Goal: Task Accomplishment & Management: Complete application form

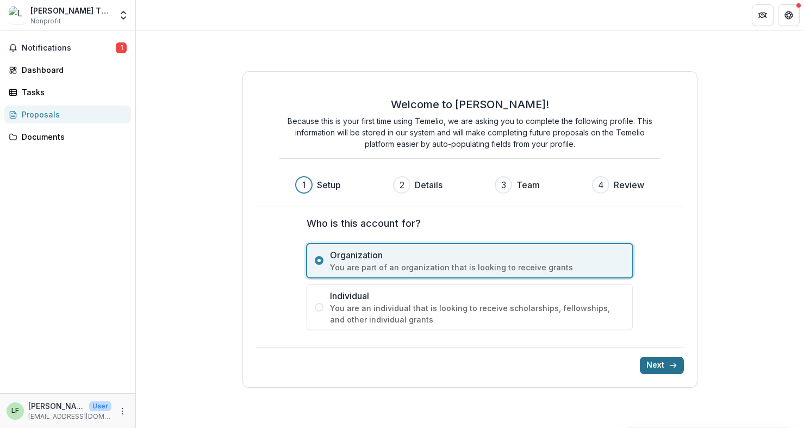
click at [652, 362] on button "Next" at bounding box center [662, 365] width 44 height 17
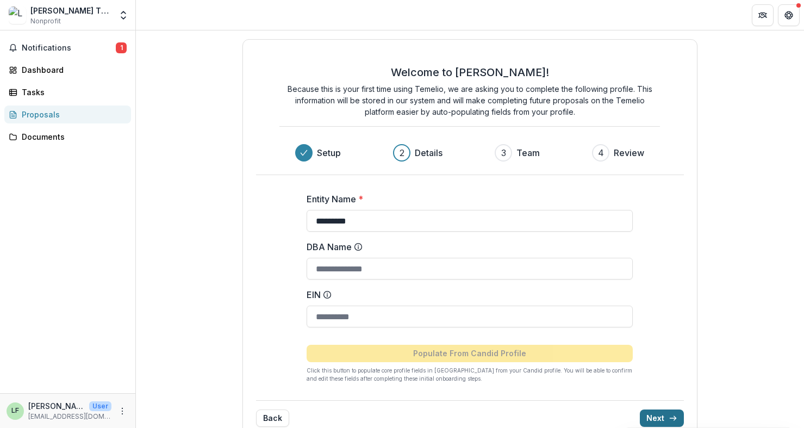
click at [656, 414] on button "Next" at bounding box center [662, 417] width 44 height 17
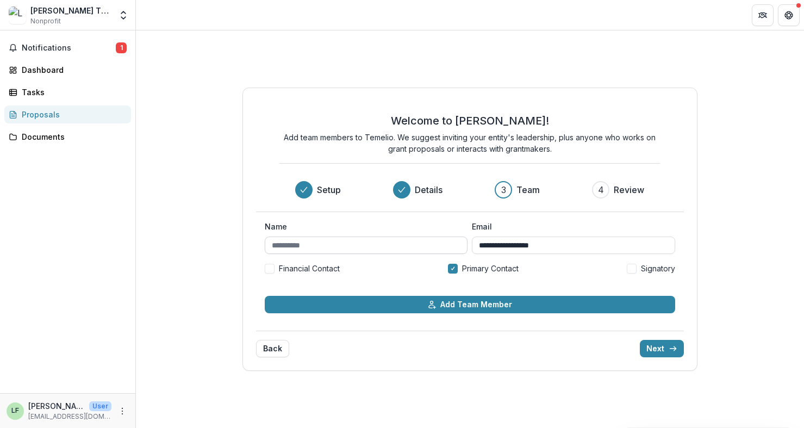
click at [405, 240] on input "Name" at bounding box center [366, 245] width 203 height 17
type input "********"
click at [657, 352] on button "Next" at bounding box center [662, 348] width 44 height 17
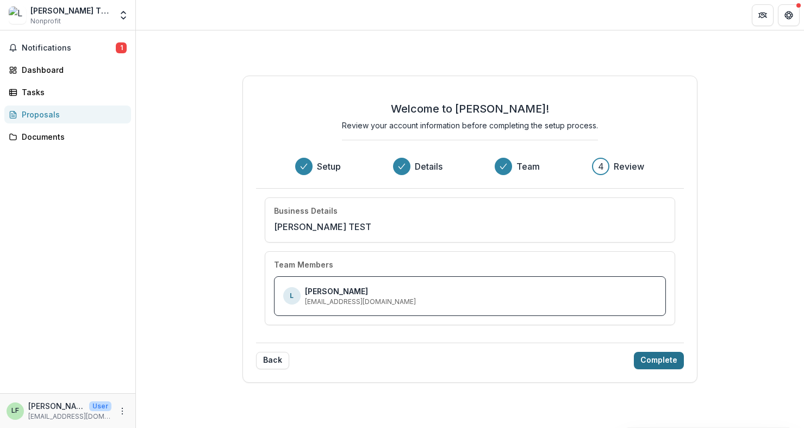
click at [659, 356] on button "Complete" at bounding box center [659, 360] width 50 height 17
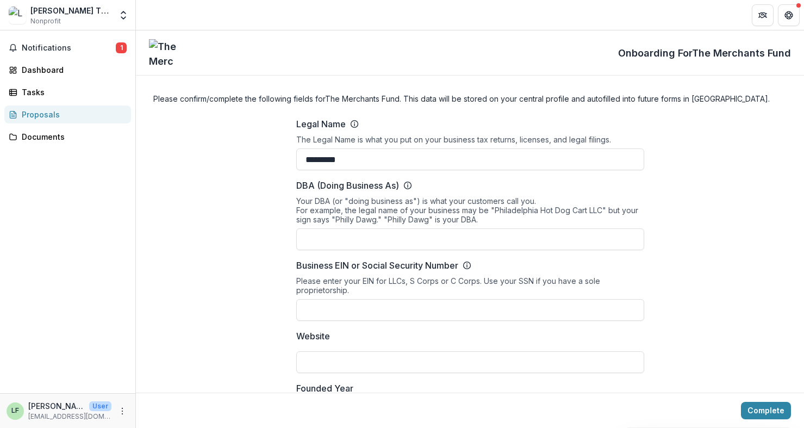
click at [43, 57] on div "Notifications 1 Dashboard Tasks Proposals Documents" at bounding box center [67, 211] width 135 height 363
click at [47, 69] on div "Dashboard" at bounding box center [72, 69] width 101 height 11
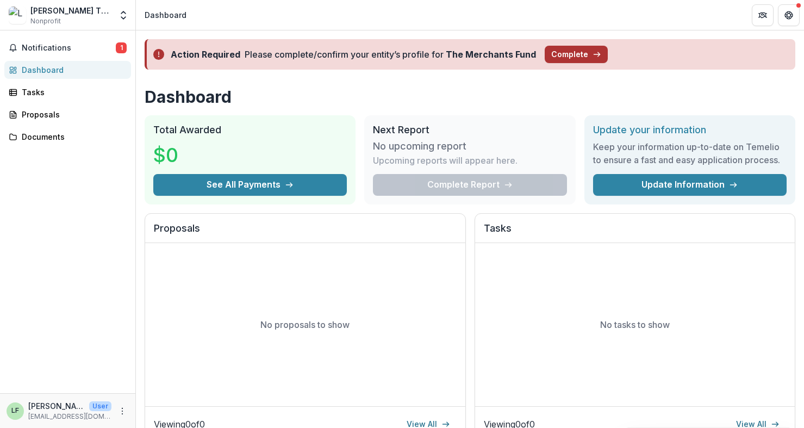
click at [572, 47] on button "Complete" at bounding box center [576, 54] width 63 height 17
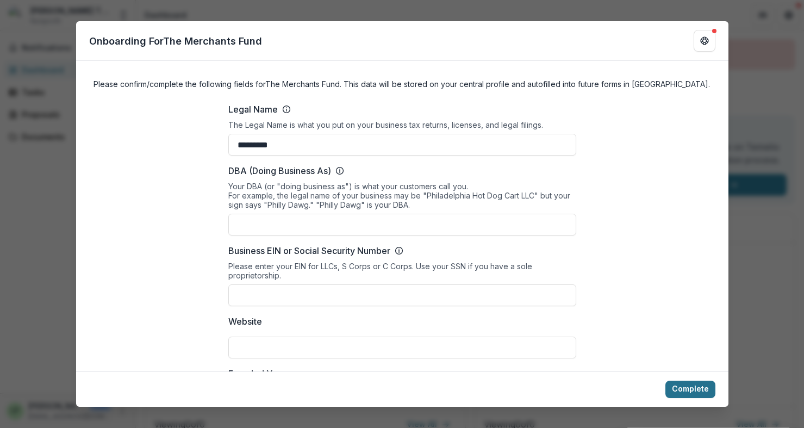
click at [697, 386] on button "Complete" at bounding box center [691, 389] width 50 height 17
